Goal: Task Accomplishment & Management: Use online tool/utility

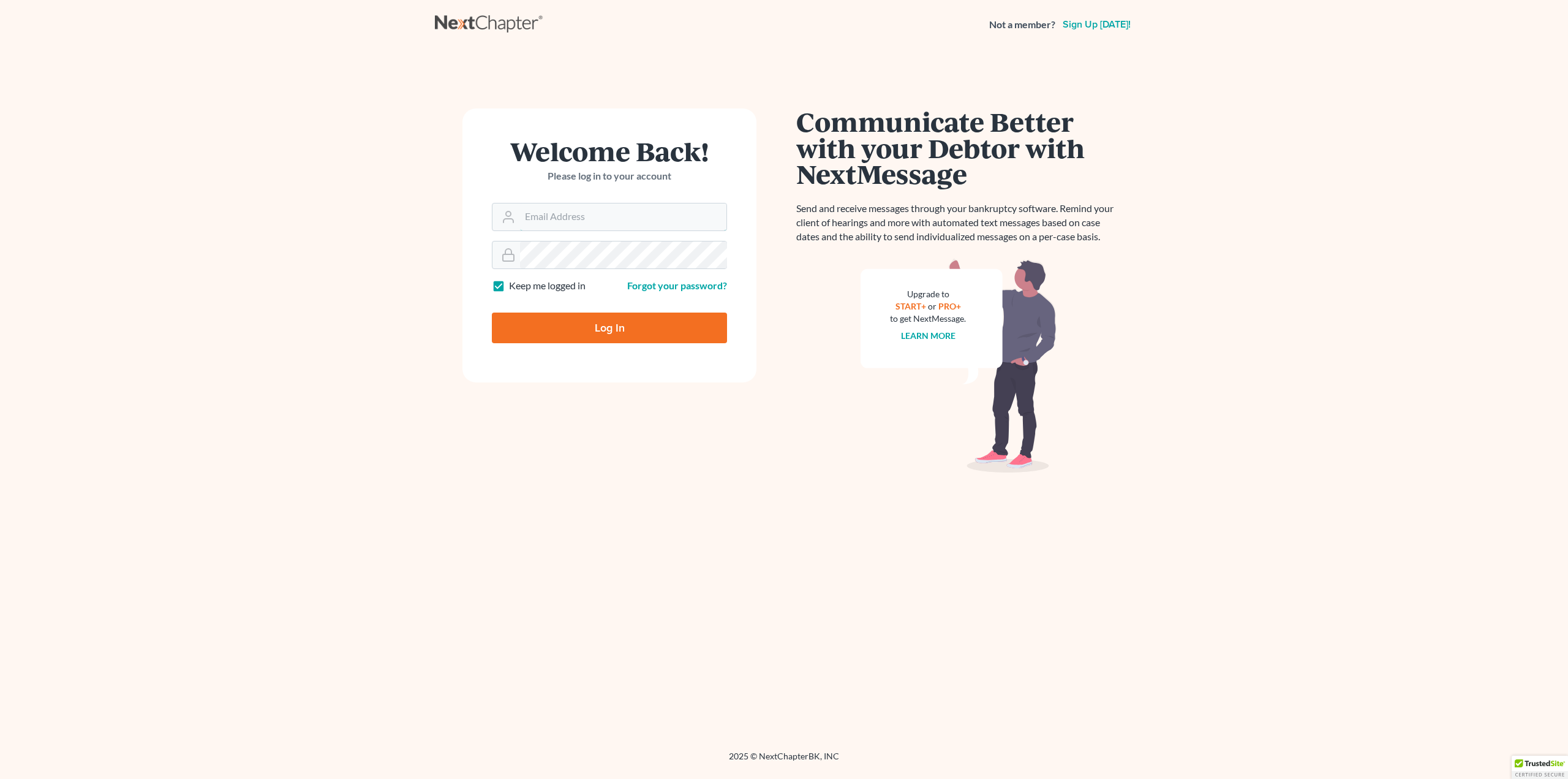
type input "[PERSON_NAME][EMAIL_ADDRESS][DOMAIN_NAME]"
click at [610, 324] on input "Log In" at bounding box center [609, 328] width 235 height 30
type input "Thinking..."
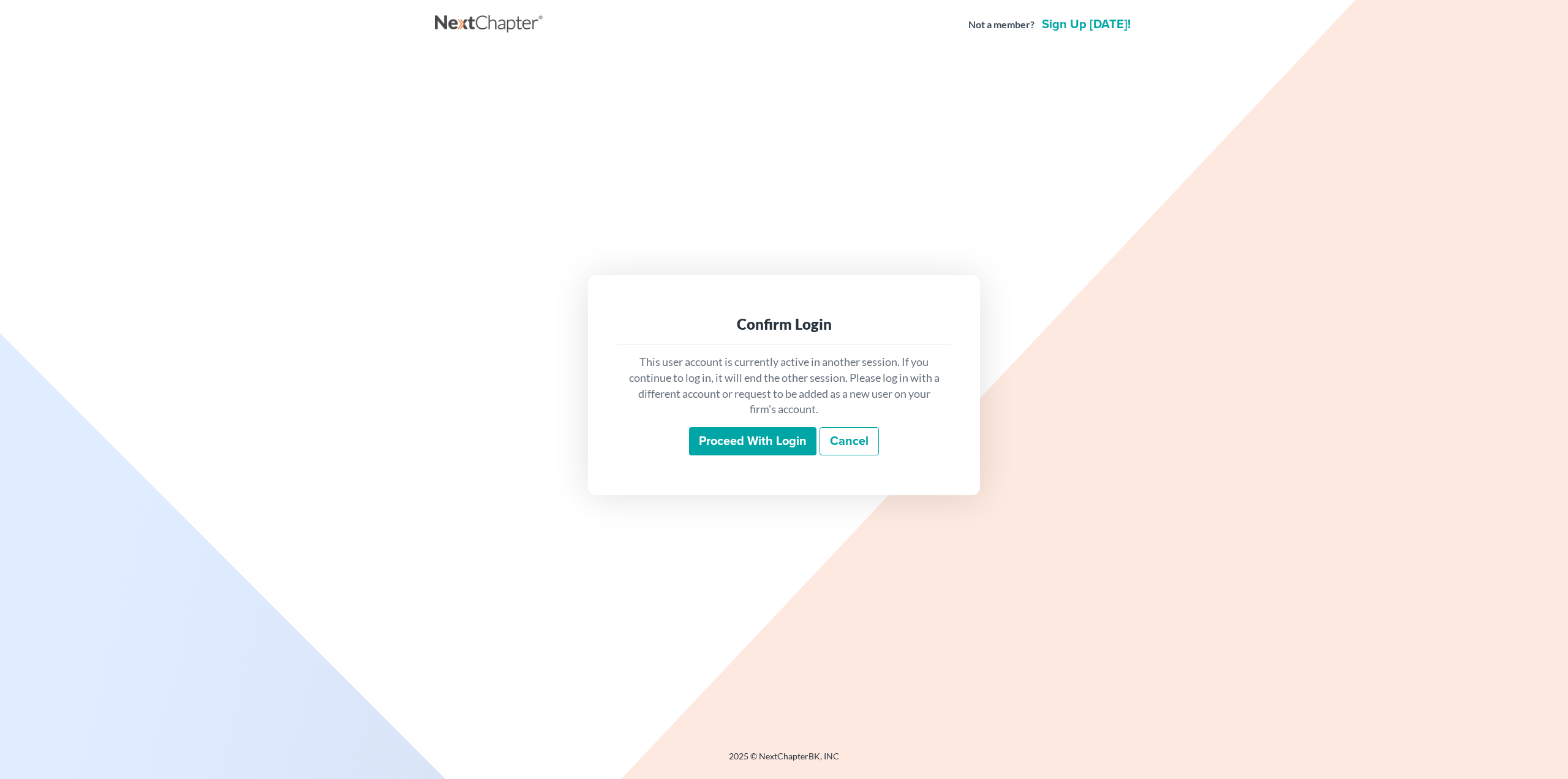
click at [770, 441] on input "Proceed with login" at bounding box center [752, 441] width 127 height 28
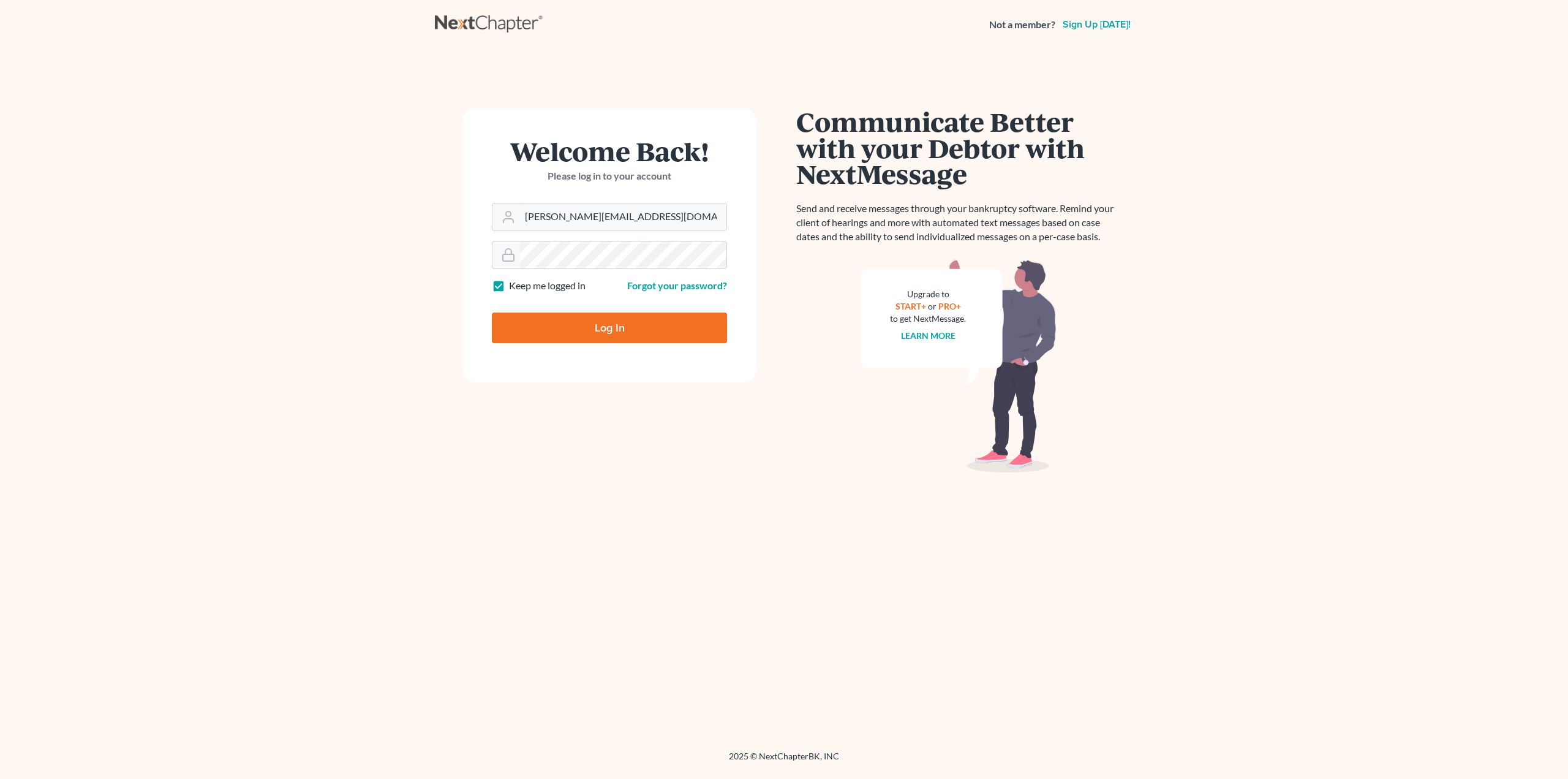
type input "Thinking..."
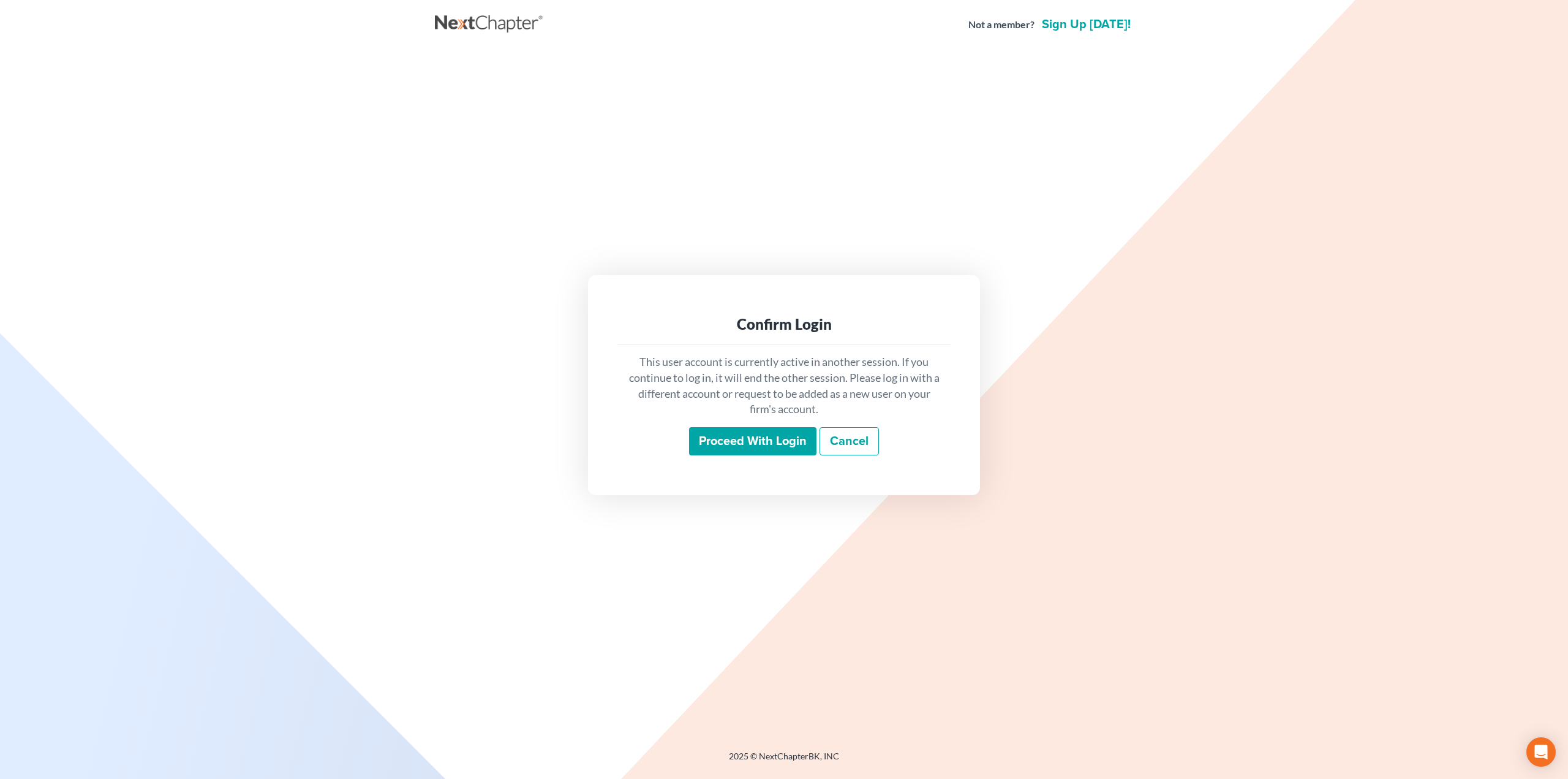
click at [744, 442] on input "Proceed with login" at bounding box center [752, 441] width 127 height 28
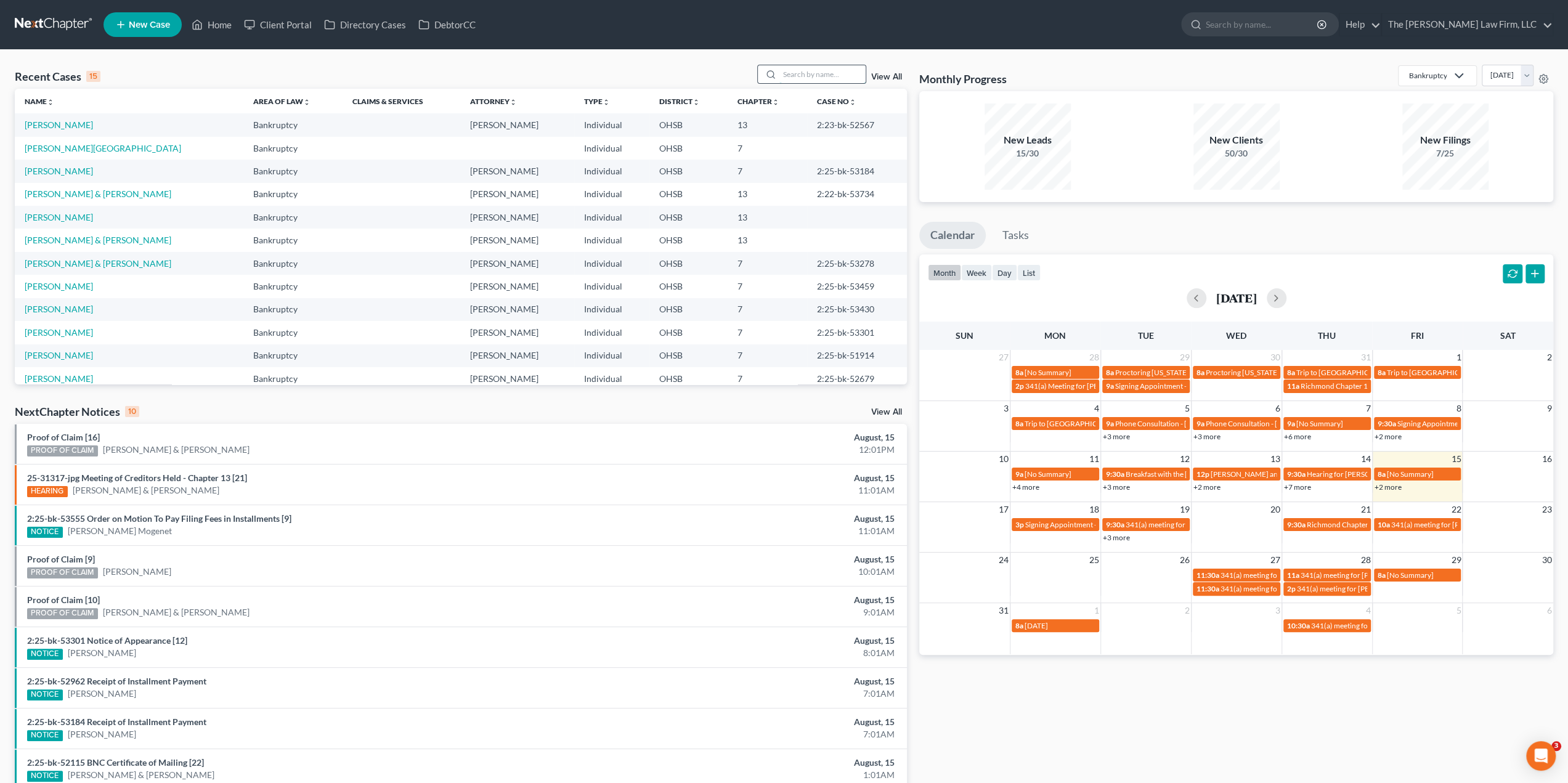
click at [812, 74] on input "search" at bounding box center [822, 74] width 87 height 18
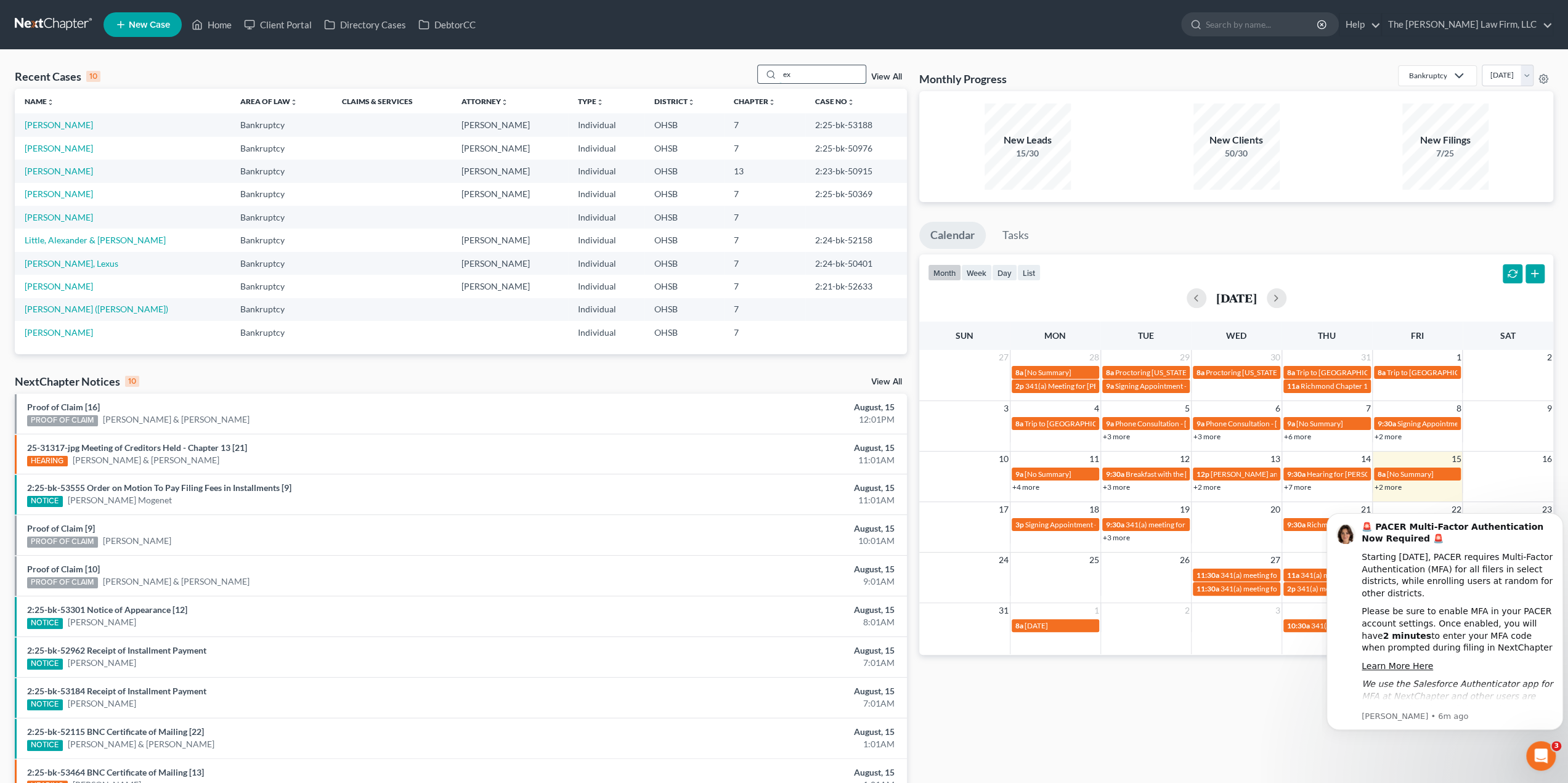
click at [836, 74] on input "ex" at bounding box center [822, 74] width 87 height 18
type input "ex"
click at [43, 169] on link "Exline, Andy" at bounding box center [58, 171] width 68 height 11
select select "2"
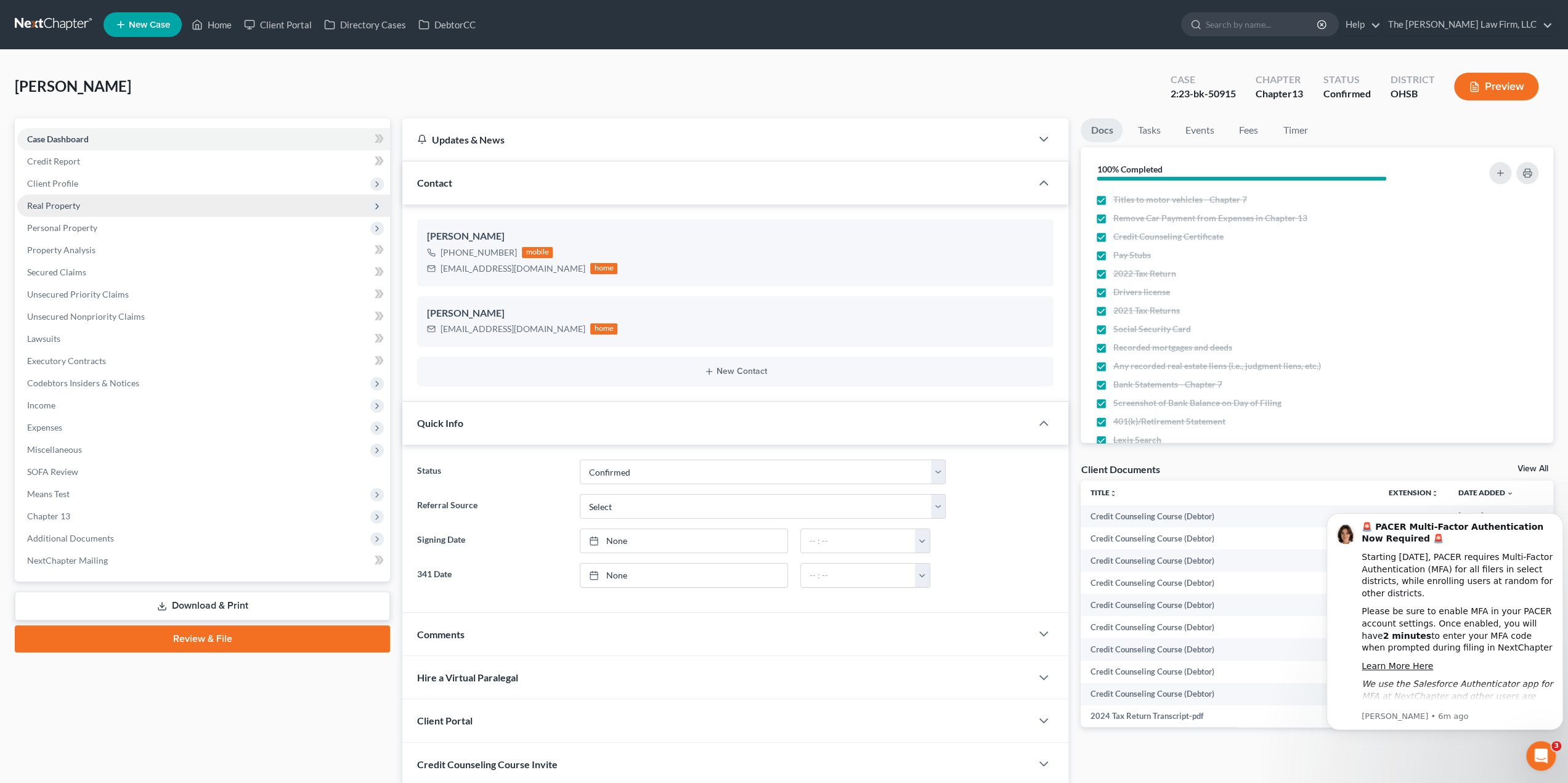
scroll to position [5784, 0]
click at [165, 178] on span "Client Profile" at bounding box center [204, 183] width 372 height 22
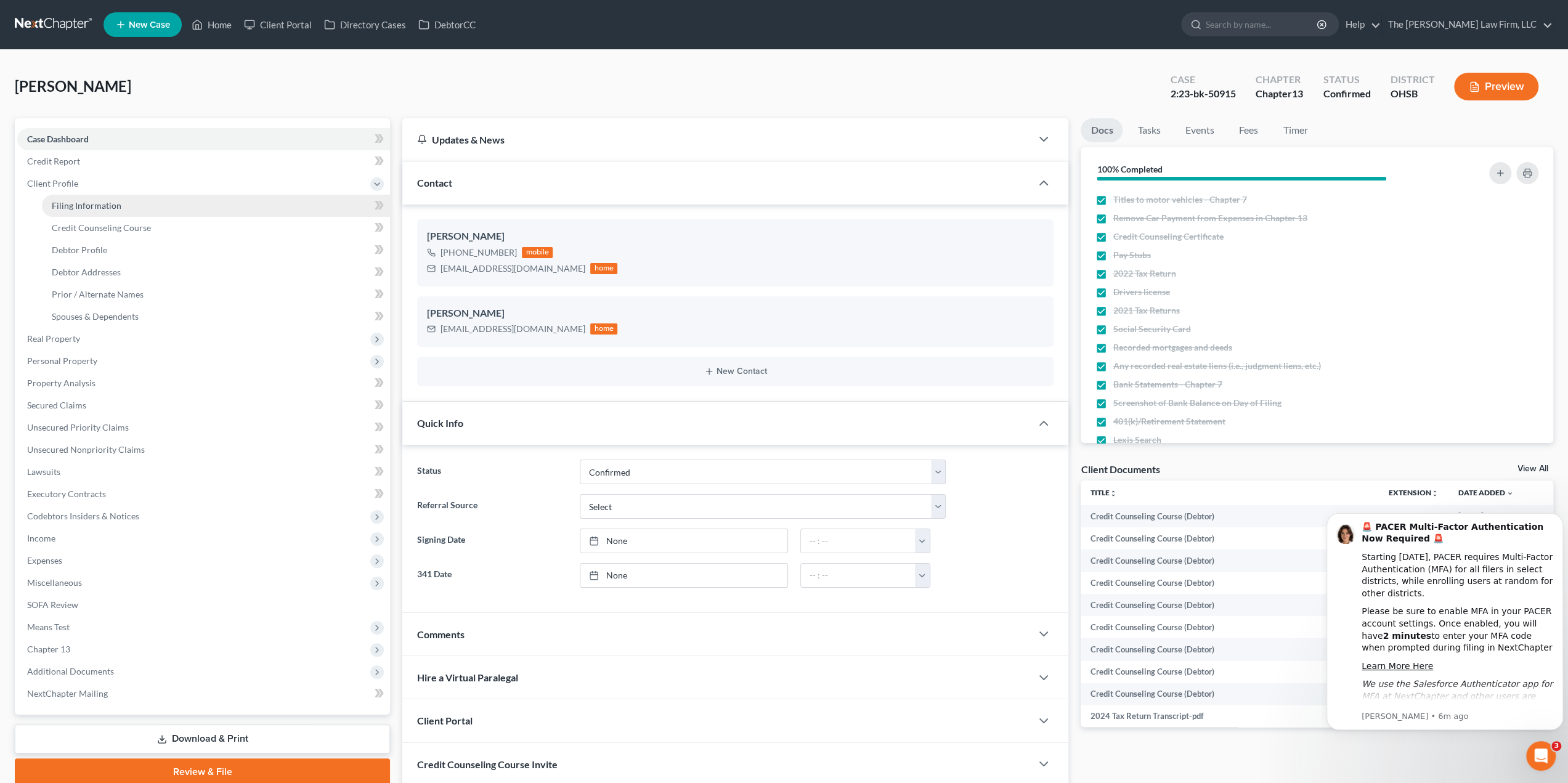
click at [165, 205] on link "Filing Information" at bounding box center [216, 205] width 348 height 22
select select "1"
select select "0"
select select "3"
select select "36"
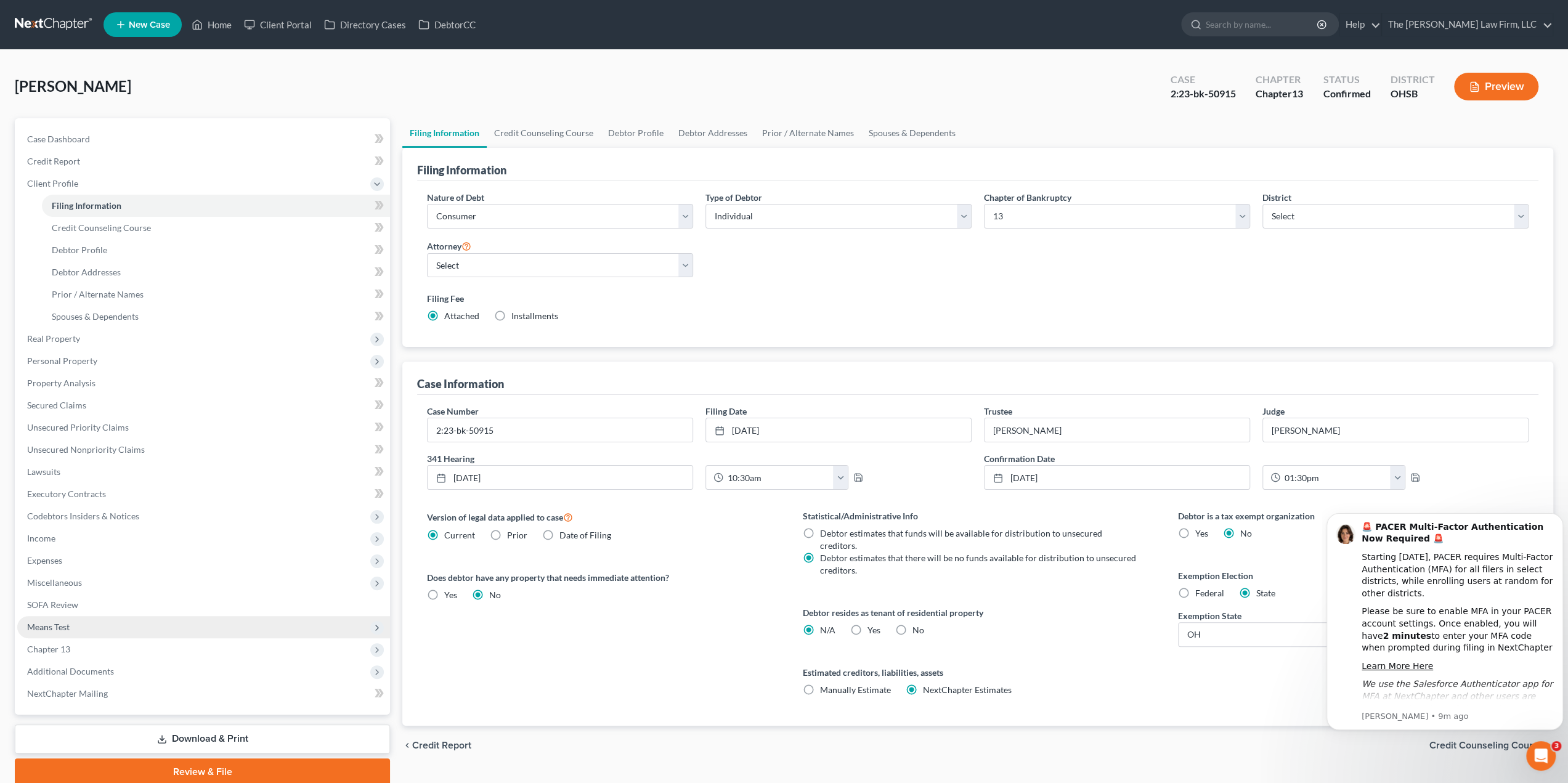
click at [61, 627] on span "Means Test" at bounding box center [48, 627] width 42 height 11
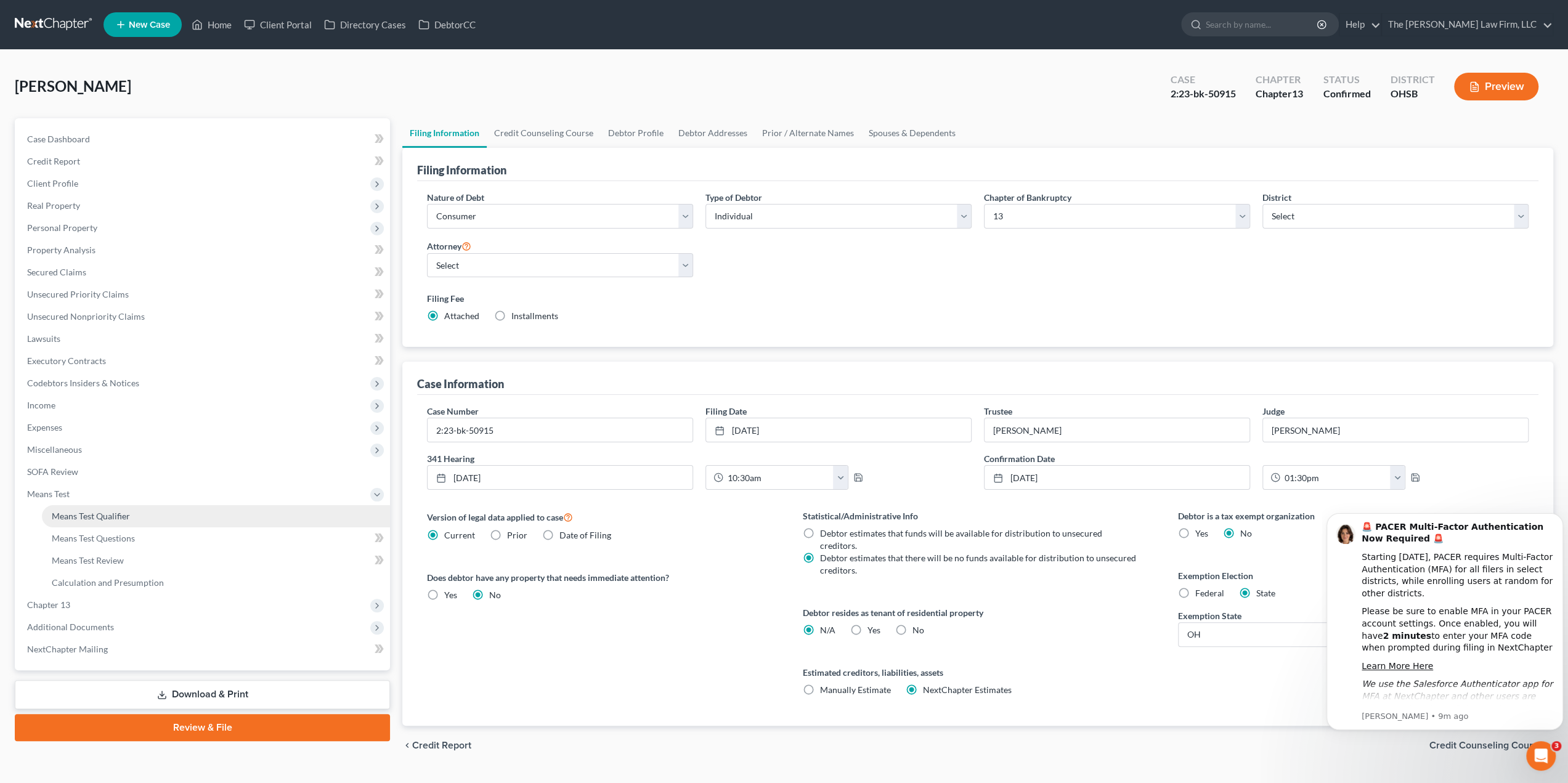
click at [87, 513] on span "Means Test Qualifier" at bounding box center [91, 516] width 78 height 11
